Goal: Navigation & Orientation: Find specific page/section

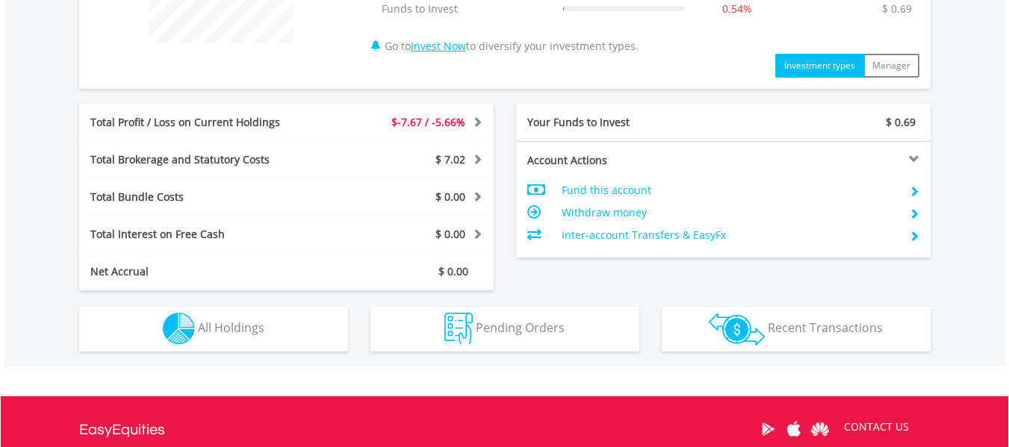
scroll to position [846, 0]
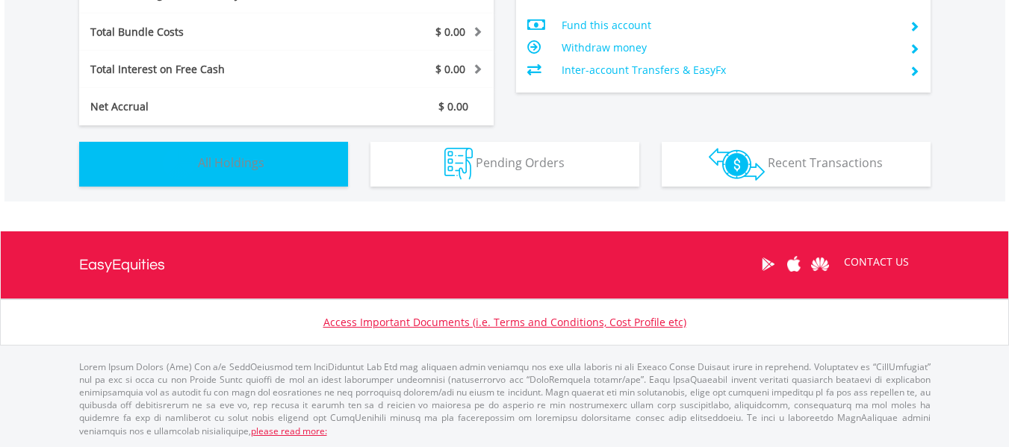
click at [227, 166] on span "All Holdings" at bounding box center [231, 163] width 66 height 16
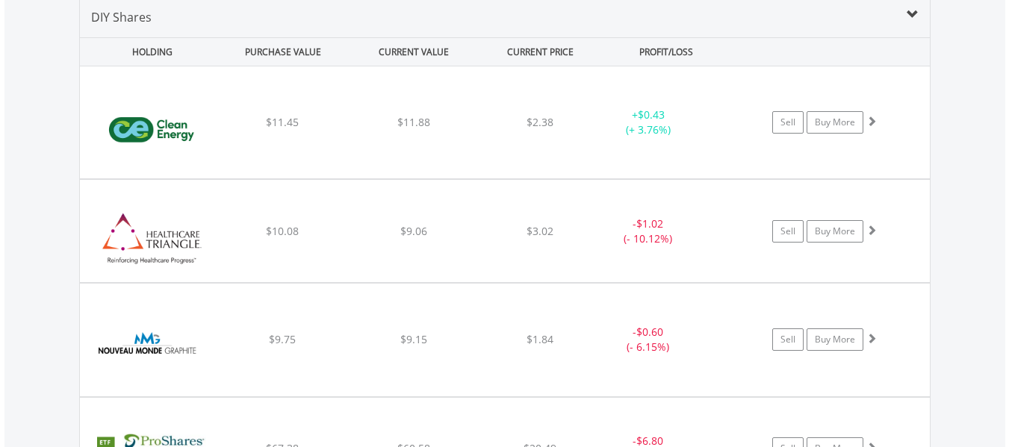
scroll to position [1077, 0]
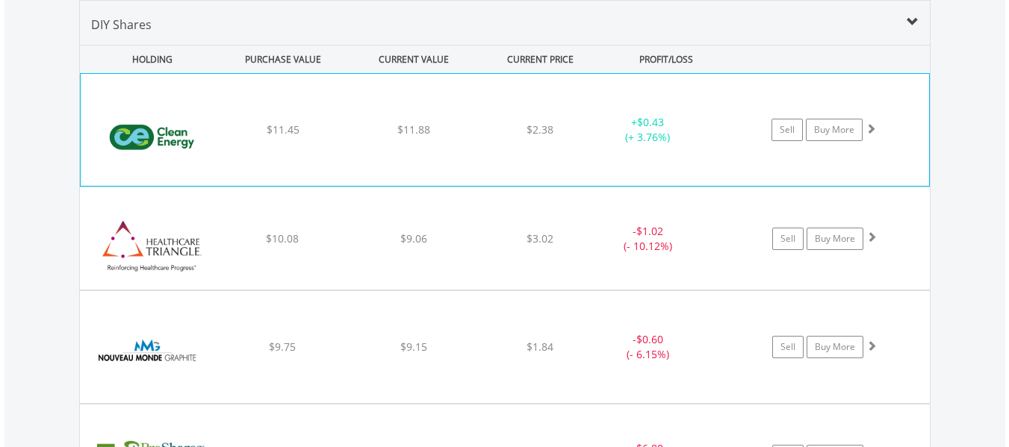
click at [283, 140] on div "﻿ Clean Energy Fuels Corp $11.45 $11.88 $2.38 + $0.43 (+ 3.76%) Sell Buy More" at bounding box center [505, 130] width 848 height 112
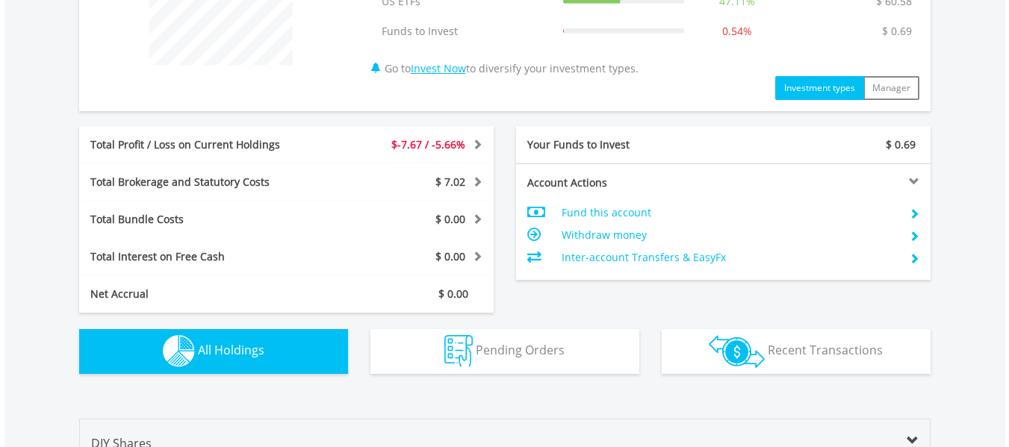
scroll to position [629, 0]
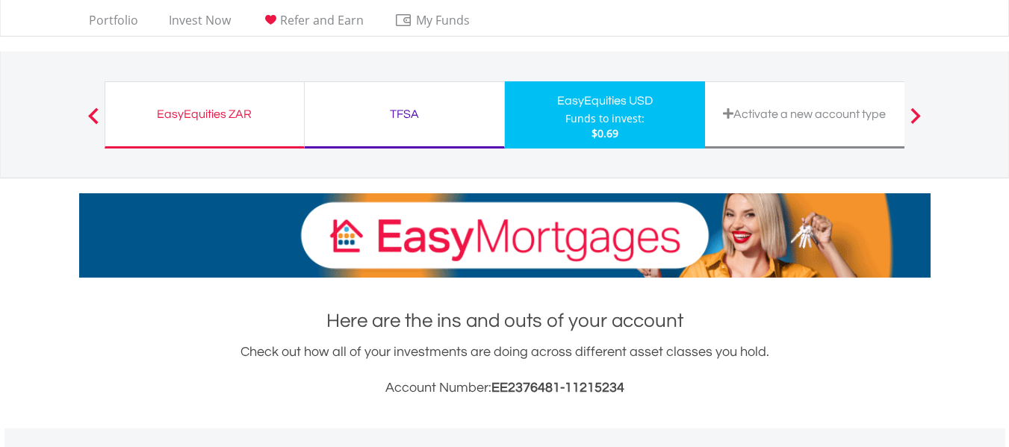
scroll to position [143, 284]
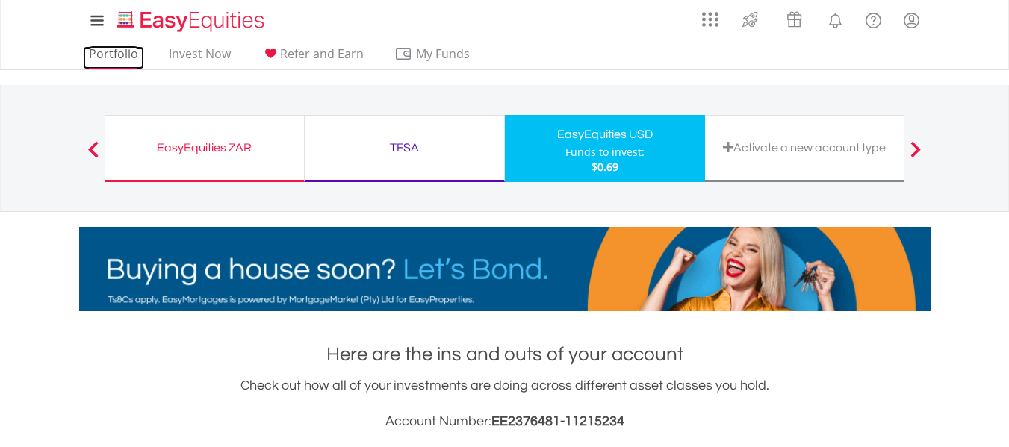
click at [109, 53] on link "Portfolio" at bounding box center [113, 57] width 61 height 23
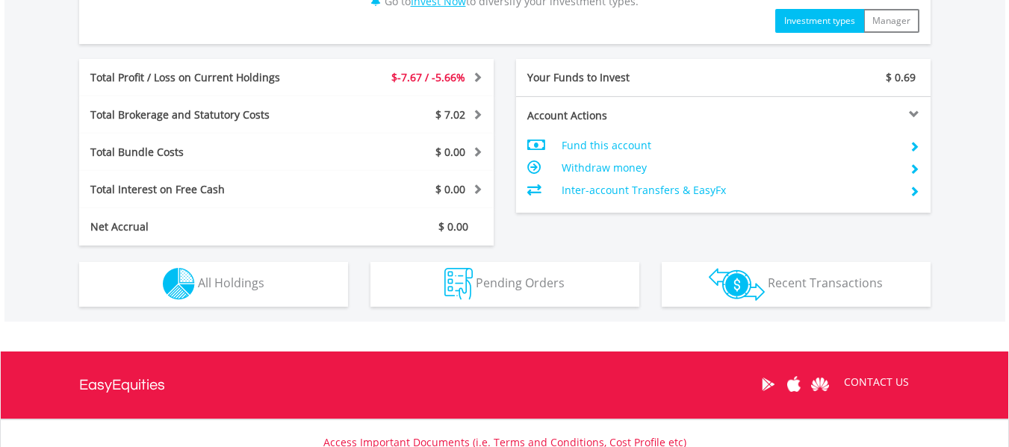
scroll to position [846, 0]
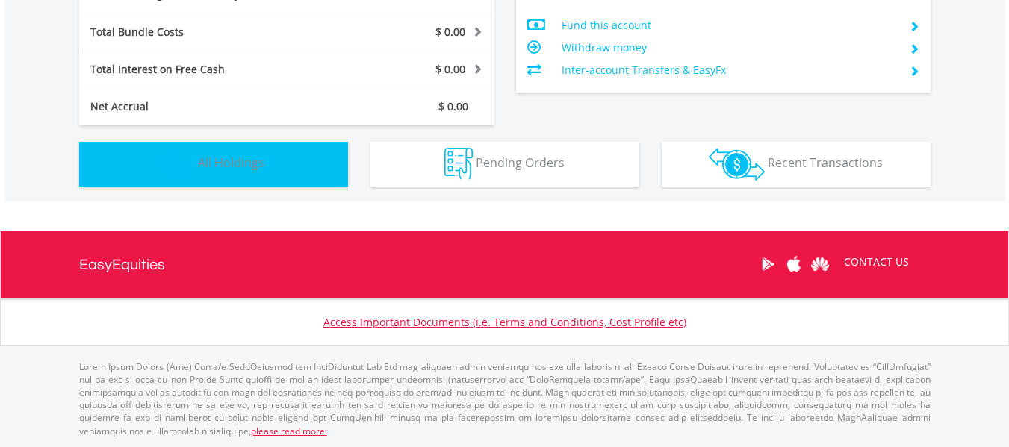
click at [323, 167] on button "Holdings All Holdings" at bounding box center [213, 164] width 269 height 45
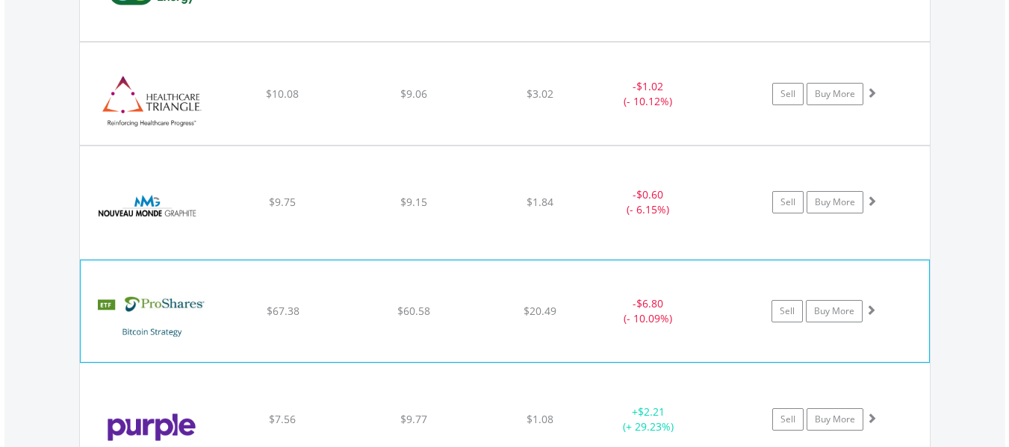
scroll to position [1227, 0]
